Goal: Learn about a topic

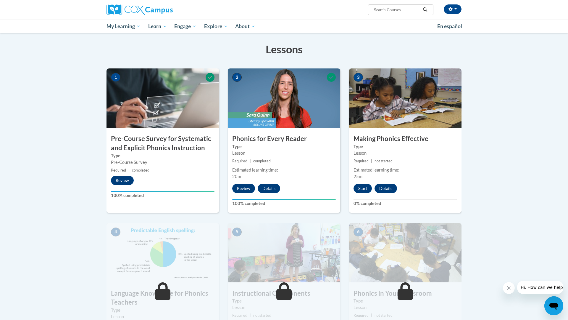
scroll to position [87, 0]
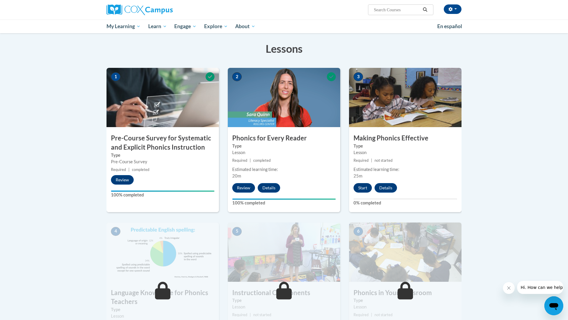
click at [363, 190] on button "Start" at bounding box center [363, 187] width 18 height 9
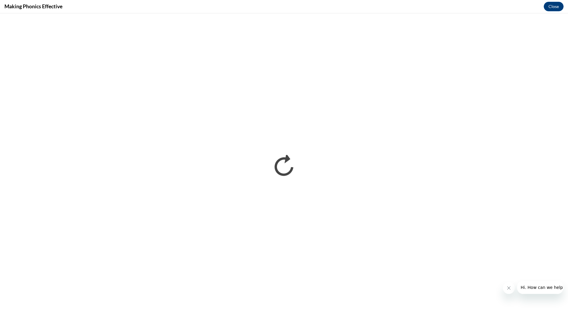
scroll to position [0, 0]
